Goal: Navigation & Orientation: Find specific page/section

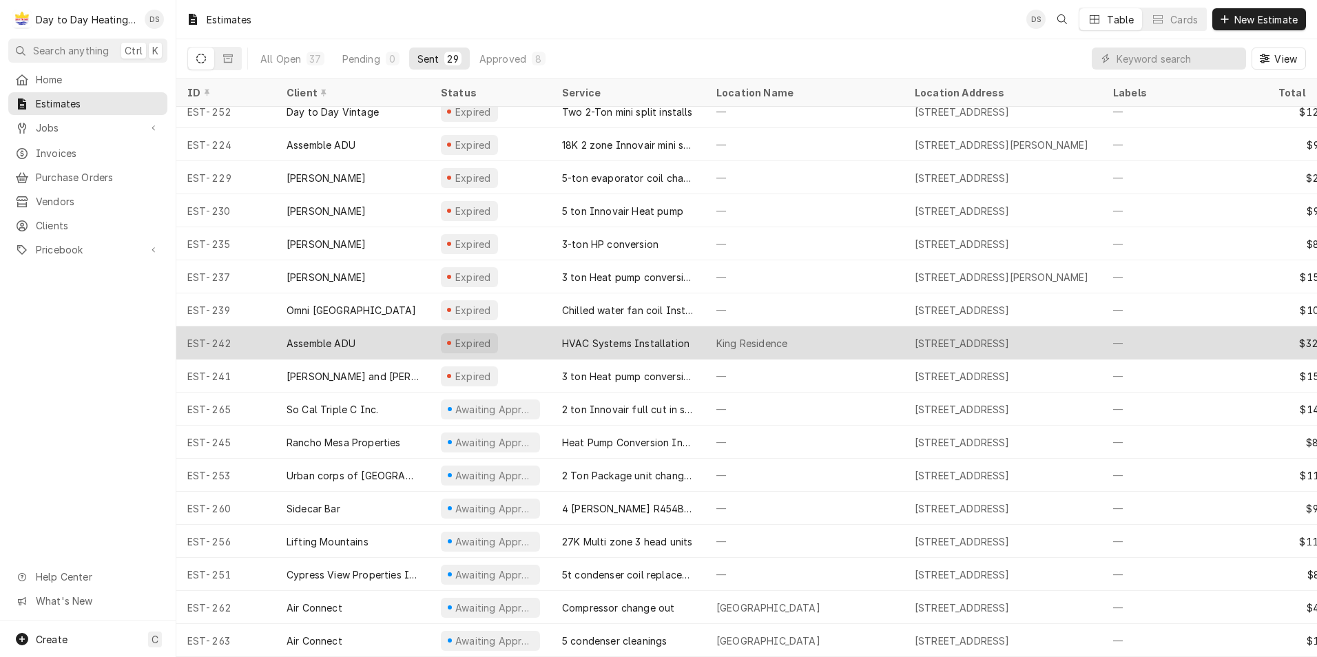
scroll to position [177, 0]
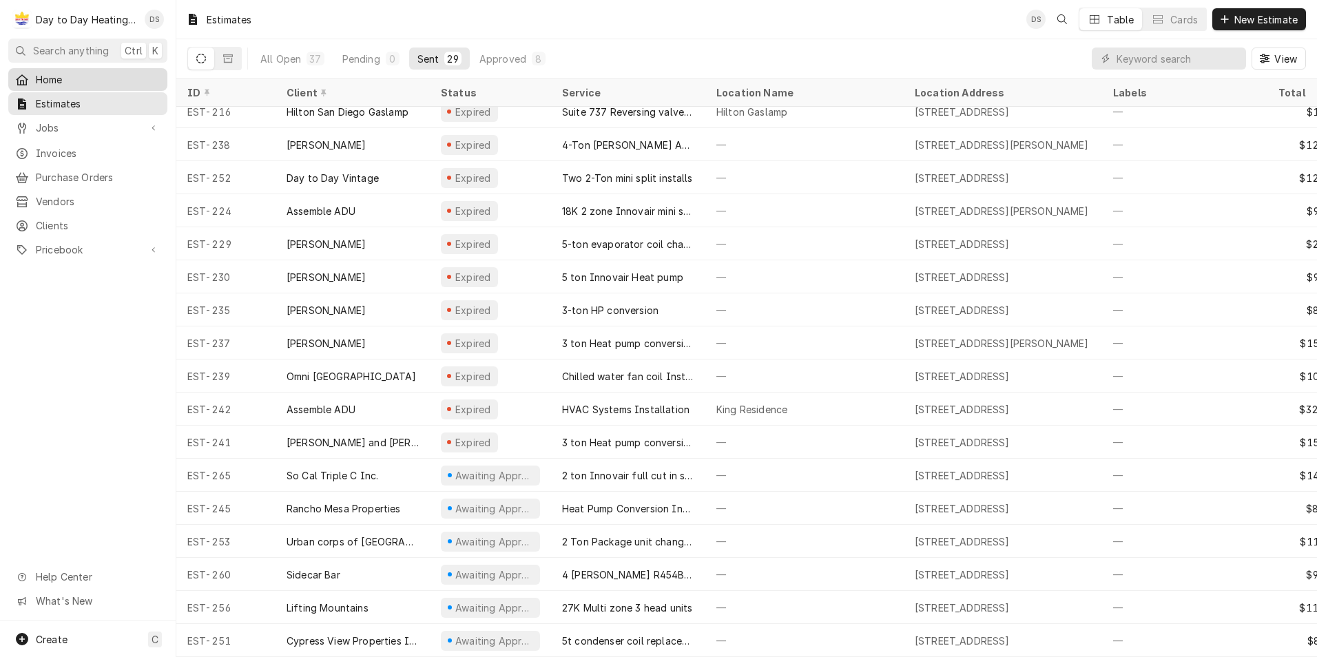
click at [61, 81] on span "Home" at bounding box center [98, 79] width 125 height 14
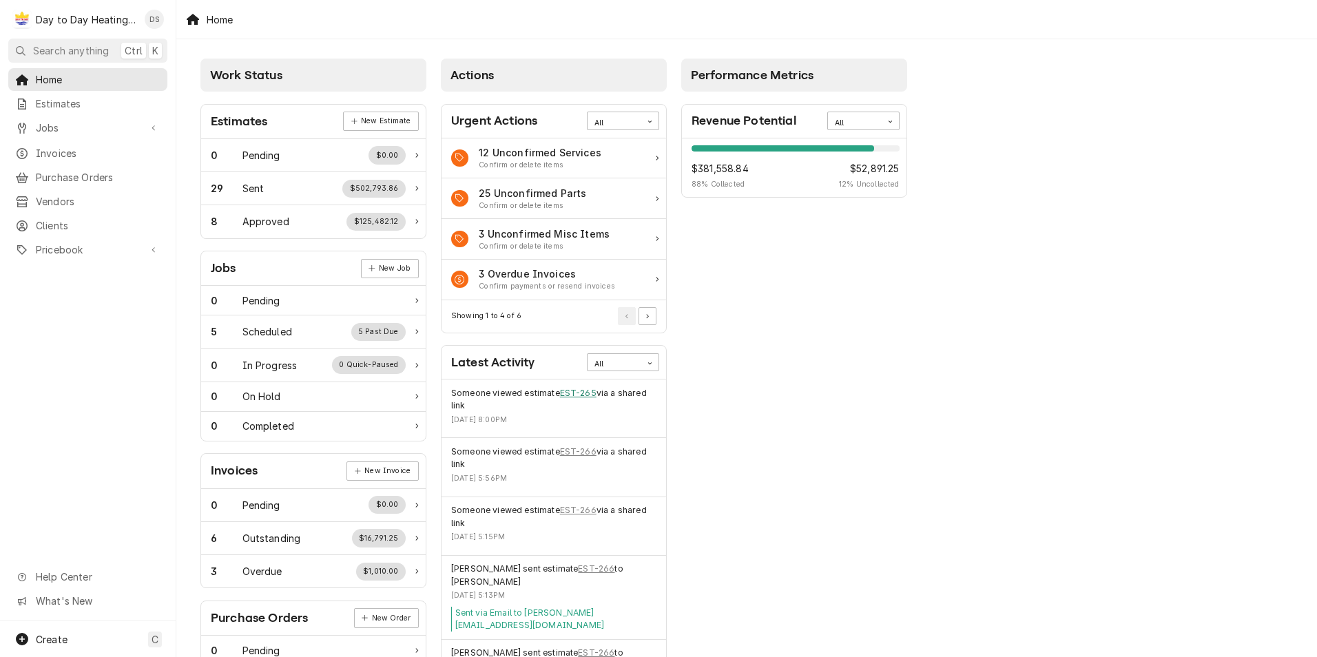
click at [586, 393] on link "EST-265" at bounding box center [578, 393] width 37 height 12
click at [586, 454] on link "EST-266" at bounding box center [578, 452] width 37 height 12
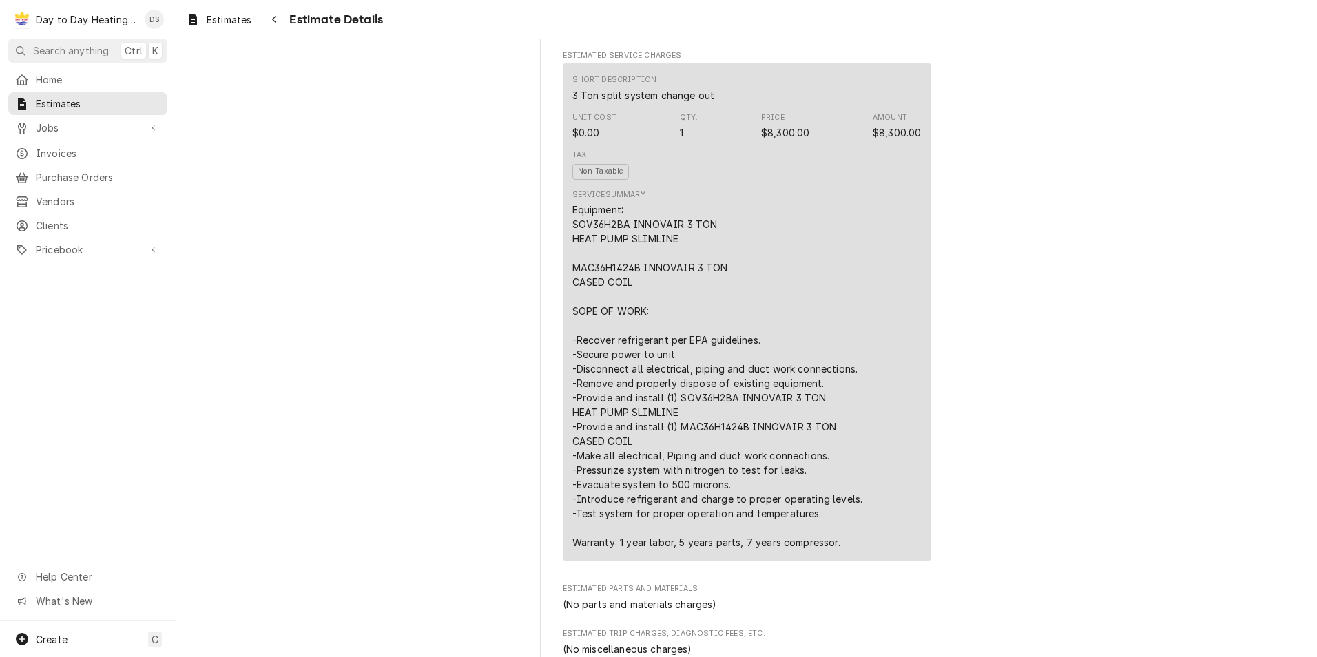
scroll to position [758, 0]
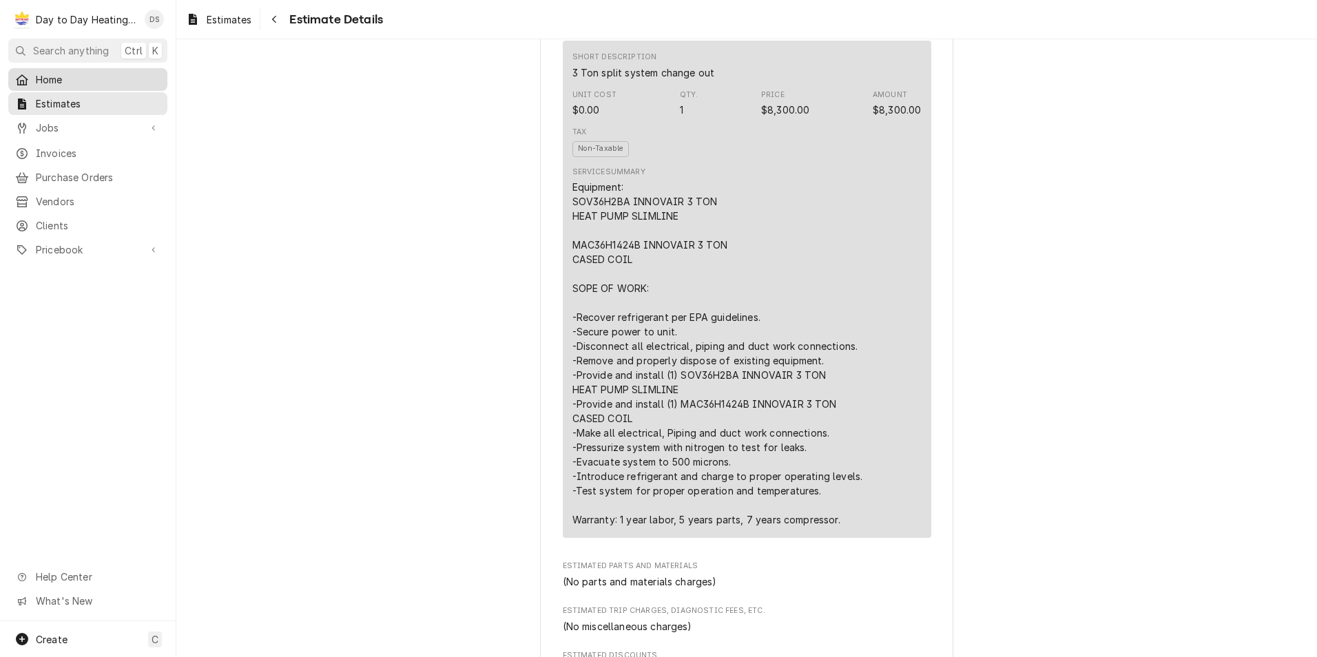
click at [81, 72] on span "Home" at bounding box center [98, 79] width 125 height 14
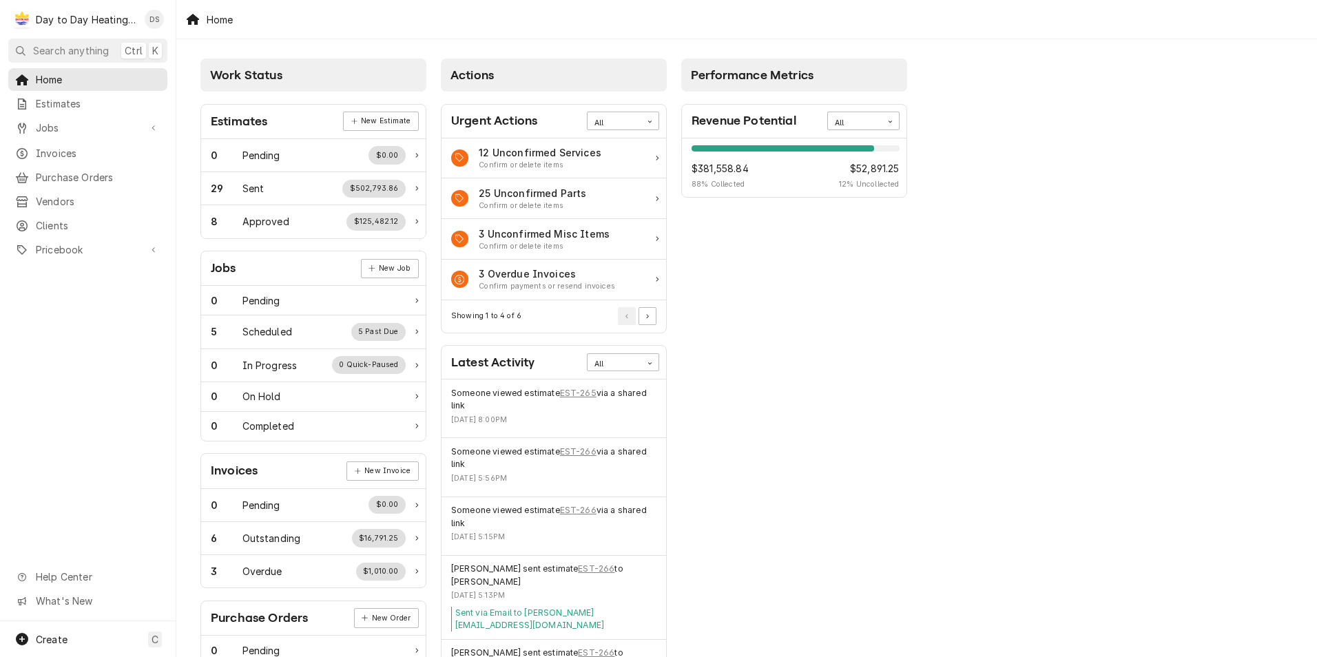
scroll to position [138, 0]
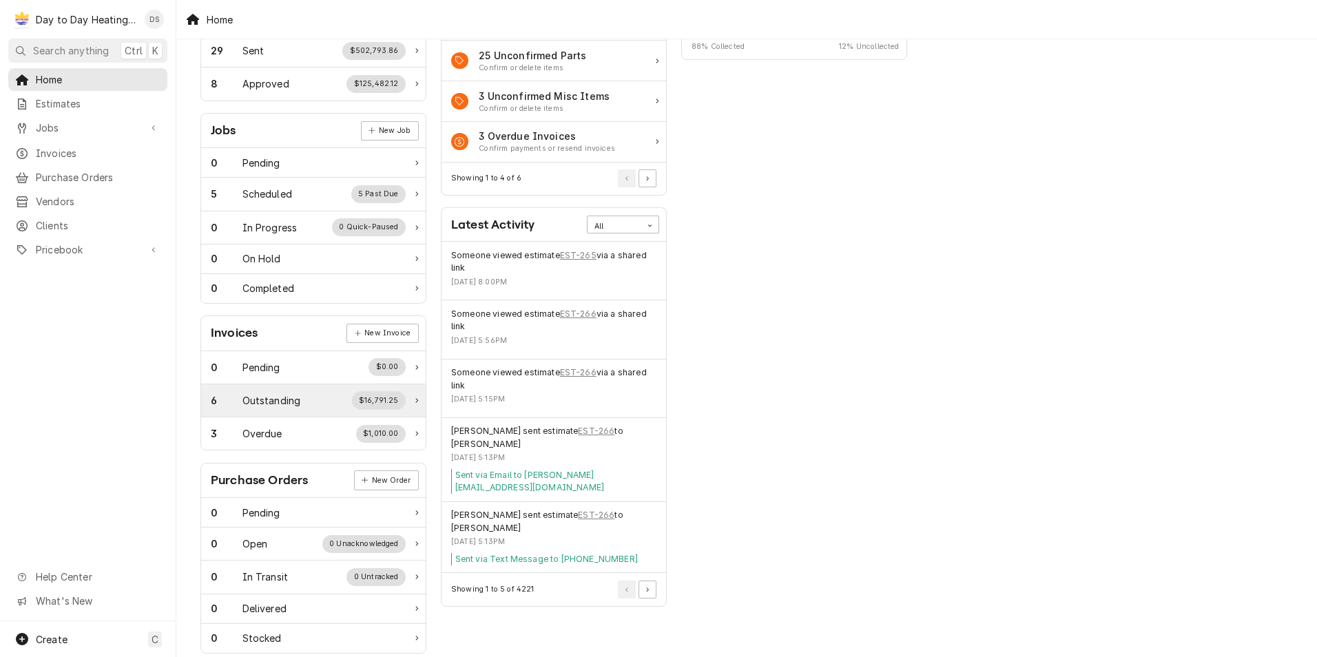
click at [420, 398] on div "6 Outstanding $16,791.25" at bounding box center [313, 400] width 225 height 33
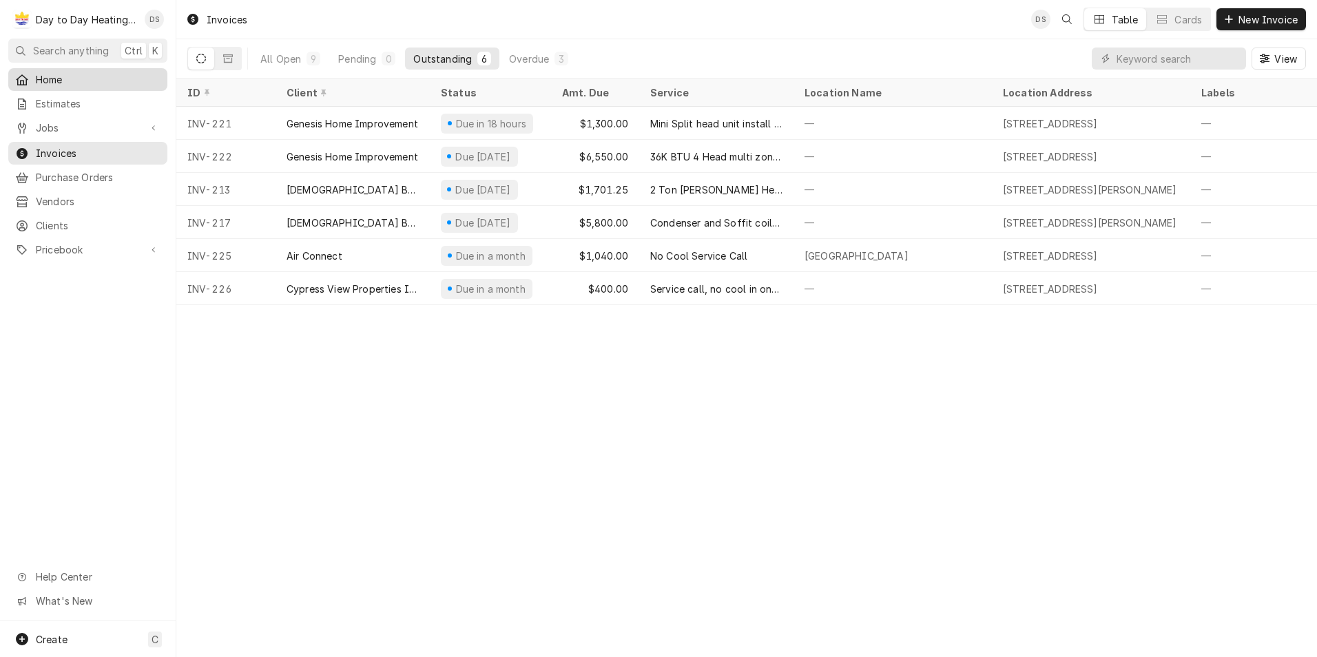
click at [68, 81] on span "Home" at bounding box center [98, 79] width 125 height 14
